Goal: Task Accomplishment & Management: Use online tool/utility

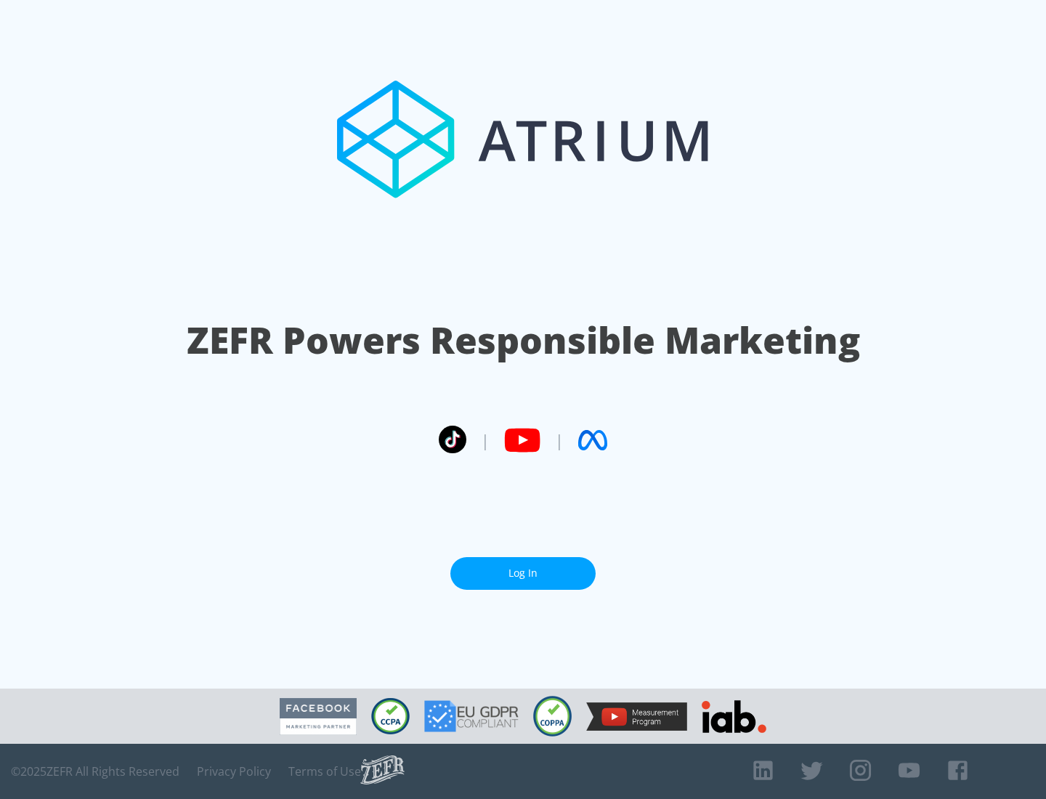
click at [523, 568] on link "Log In" at bounding box center [523, 573] width 145 height 33
